Goal: Participate in discussion

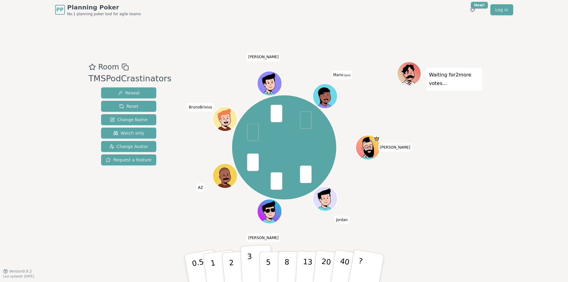
click at [254, 262] on button "3" at bounding box center [256, 269] width 33 height 48
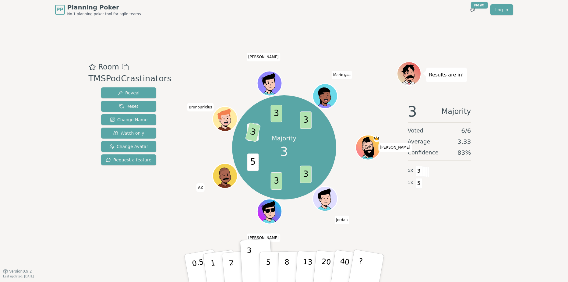
click at [456, 203] on div "3 Majority Voted 6 / 6 Average 3.33 Confidence 83 % 5 x 3 1 x 5" at bounding box center [439, 159] width 85 height 122
click at [122, 150] on button "Change Avatar" at bounding box center [128, 146] width 55 height 11
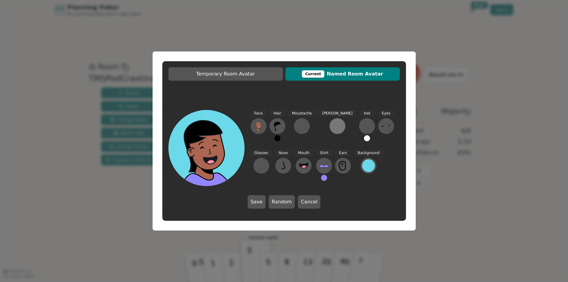
click at [333, 125] on div at bounding box center [338, 126] width 10 height 10
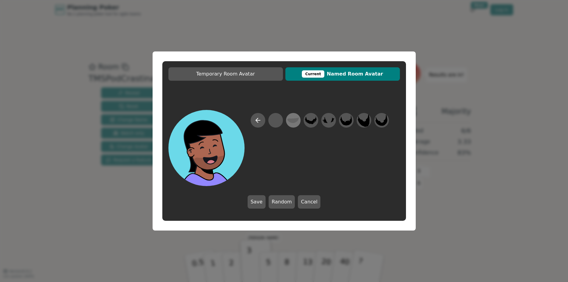
click at [293, 118] on icon at bounding box center [293, 121] width 12 height 14
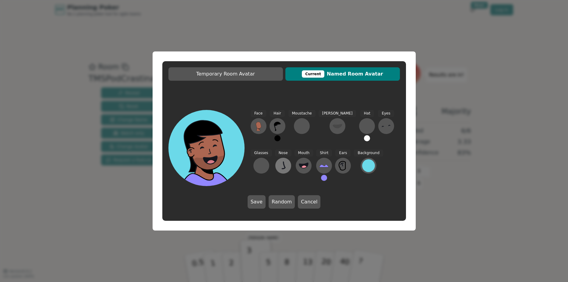
click at [278, 165] on icon at bounding box center [283, 166] width 10 height 10
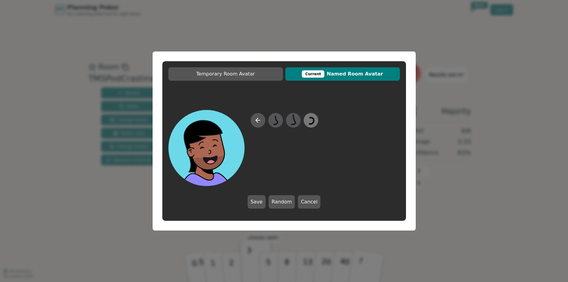
click at [311, 118] on icon at bounding box center [311, 121] width 5 height 6
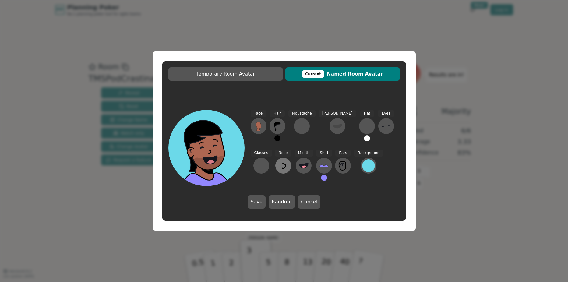
click at [278, 166] on icon at bounding box center [283, 166] width 10 height 10
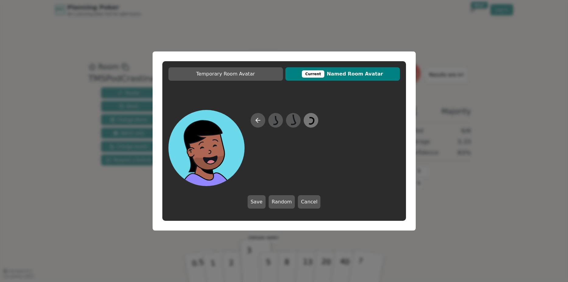
click at [307, 119] on icon at bounding box center [311, 121] width 12 height 14
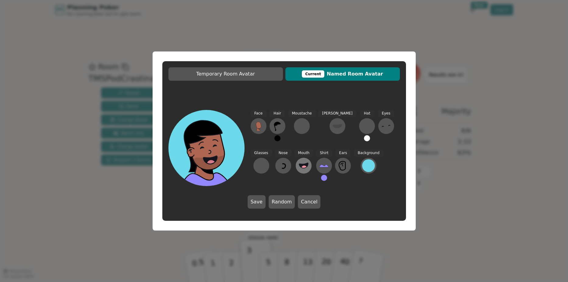
click at [299, 165] on icon at bounding box center [303, 165] width 9 height 5
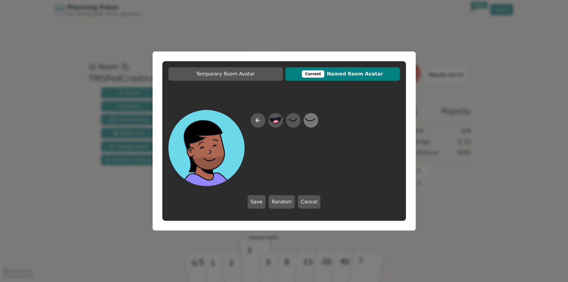
click at [312, 119] on icon at bounding box center [311, 121] width 12 height 14
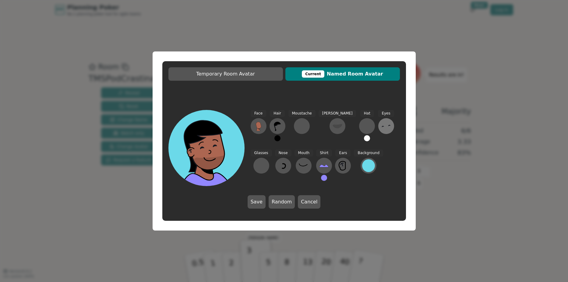
click at [381, 125] on icon at bounding box center [386, 126] width 10 height 10
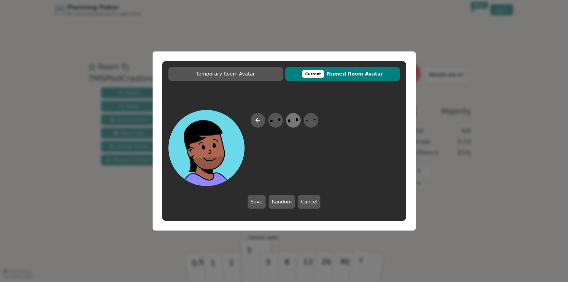
click at [287, 116] on icon at bounding box center [293, 121] width 12 height 14
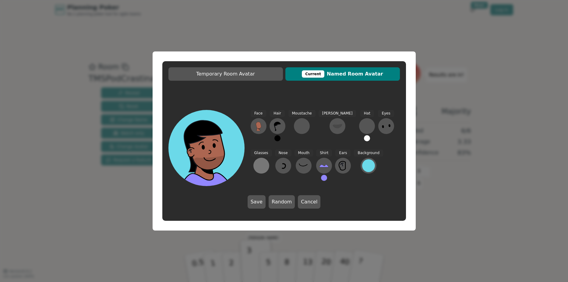
click at [266, 161] on div at bounding box center [261, 166] width 10 height 10
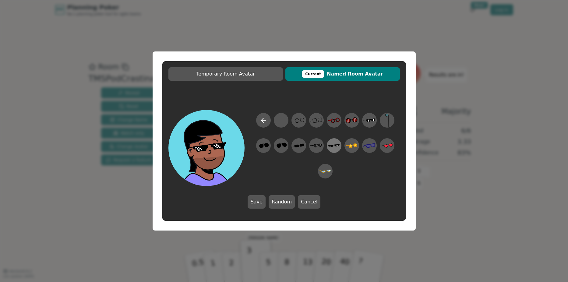
click at [331, 144] on icon at bounding box center [334, 146] width 12 height 14
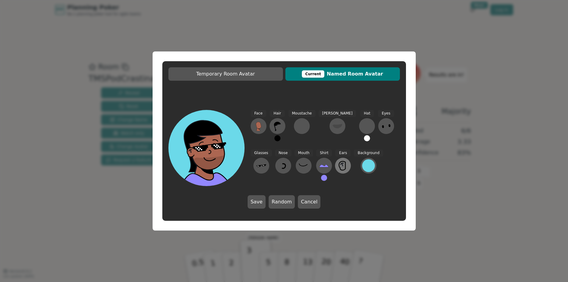
click at [338, 163] on icon at bounding box center [343, 166] width 10 height 10
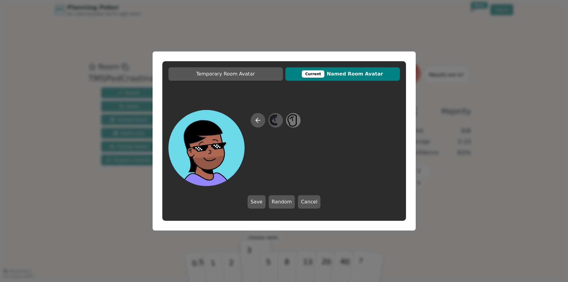
click at [296, 122] on icon at bounding box center [292, 121] width 9 height 12
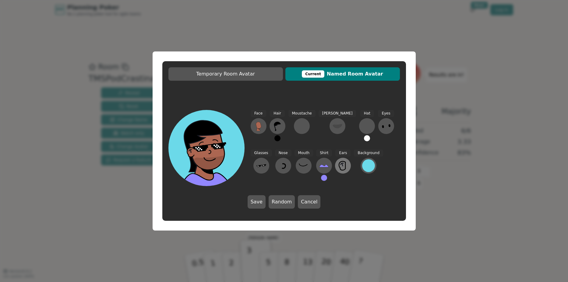
click at [339, 162] on icon at bounding box center [342, 165] width 6 height 9
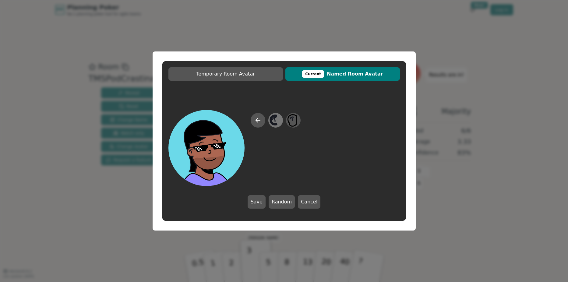
click at [276, 119] on icon at bounding box center [276, 121] width 12 height 14
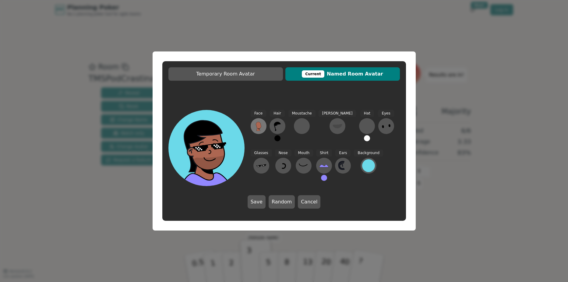
click at [262, 125] on icon at bounding box center [259, 126] width 10 height 10
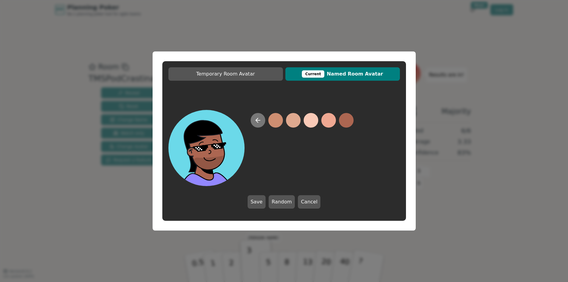
click at [261, 125] on button at bounding box center [258, 120] width 15 height 15
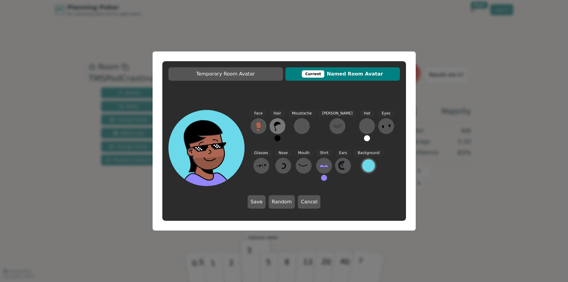
click at [280, 125] on icon at bounding box center [278, 126] width 10 height 10
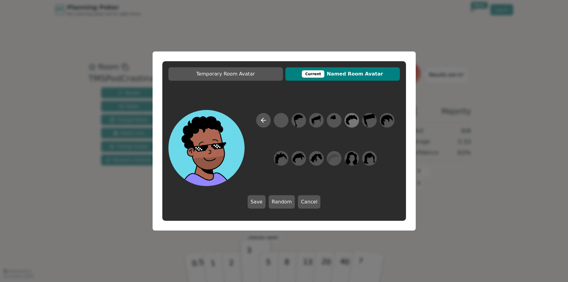
click at [352, 120] on icon at bounding box center [352, 121] width 12 height 14
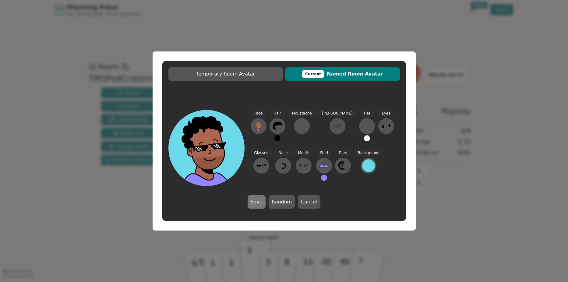
click at [256, 199] on button "Save" at bounding box center [257, 201] width 18 height 13
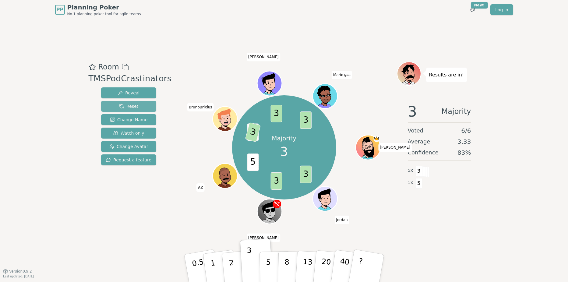
click at [119, 106] on span "Reset" at bounding box center [128, 106] width 19 height 6
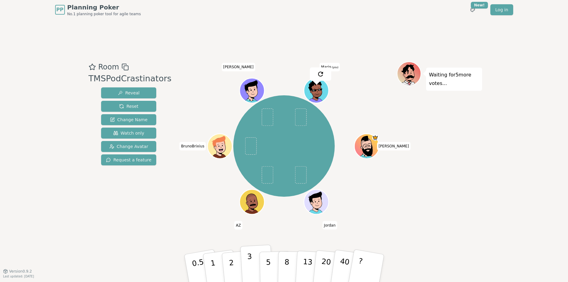
click at [249, 263] on p "3" at bounding box center [250, 268] width 7 height 33
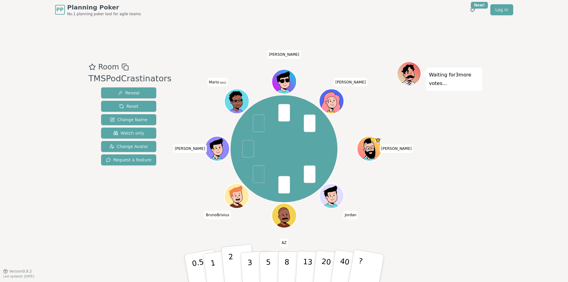
click at [233, 265] on p "2" at bounding box center [232, 268] width 8 height 33
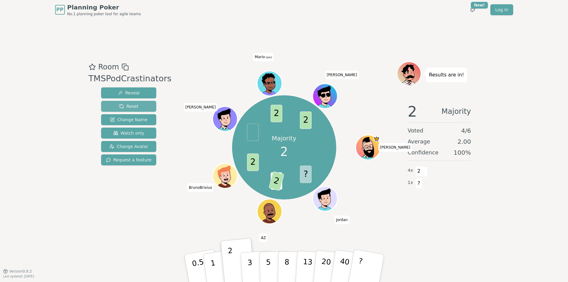
click at [124, 109] on span "Reset" at bounding box center [128, 106] width 19 height 6
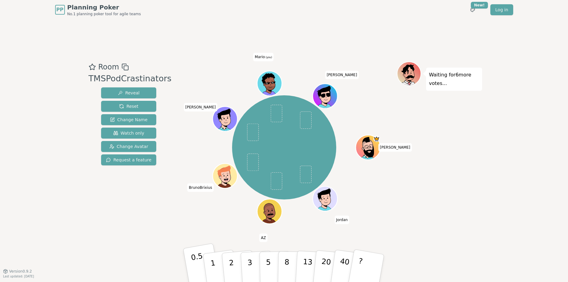
click at [197, 273] on p "0.5" at bounding box center [198, 269] width 17 height 34
